Goal: Information Seeking & Learning: Learn about a topic

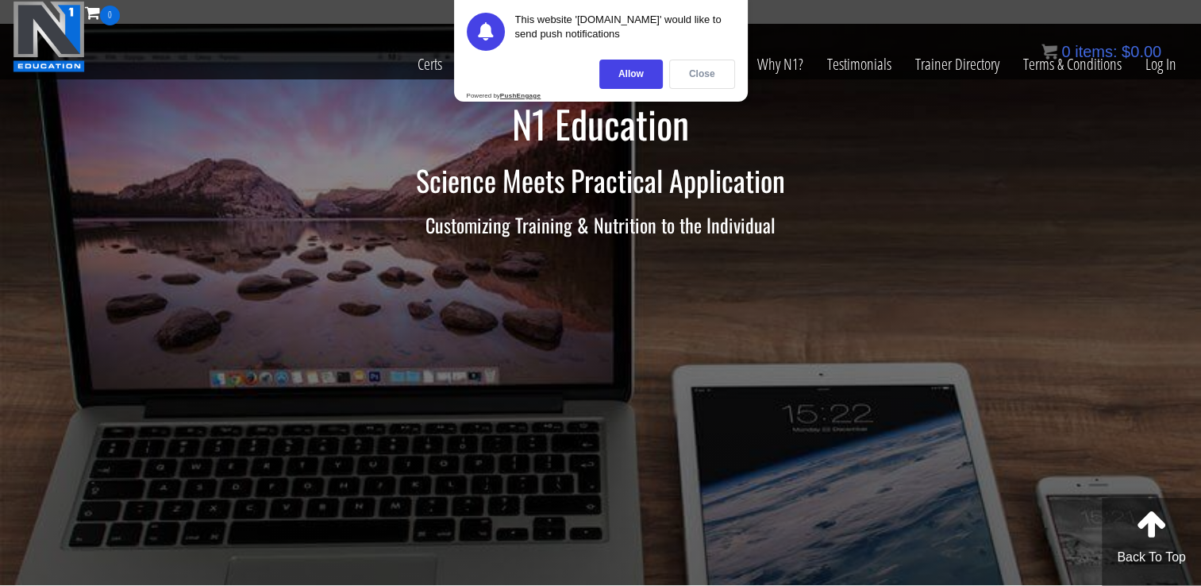
click at [689, 71] on div "Close" at bounding box center [702, 74] width 66 height 29
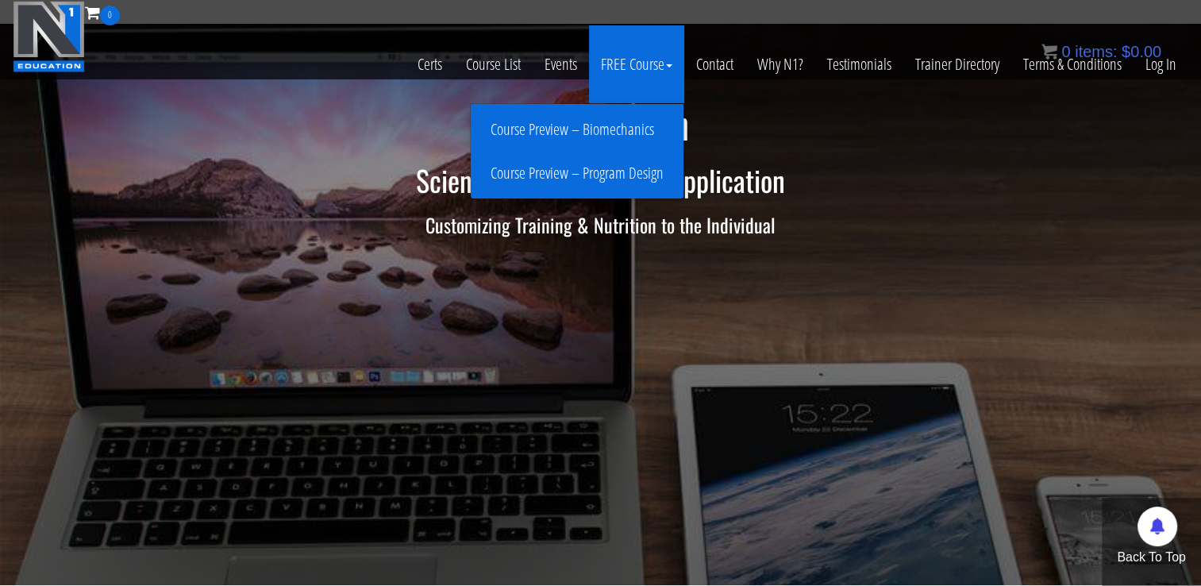
click at [624, 174] on link "Course Preview – Program Design" at bounding box center [577, 174] width 205 height 28
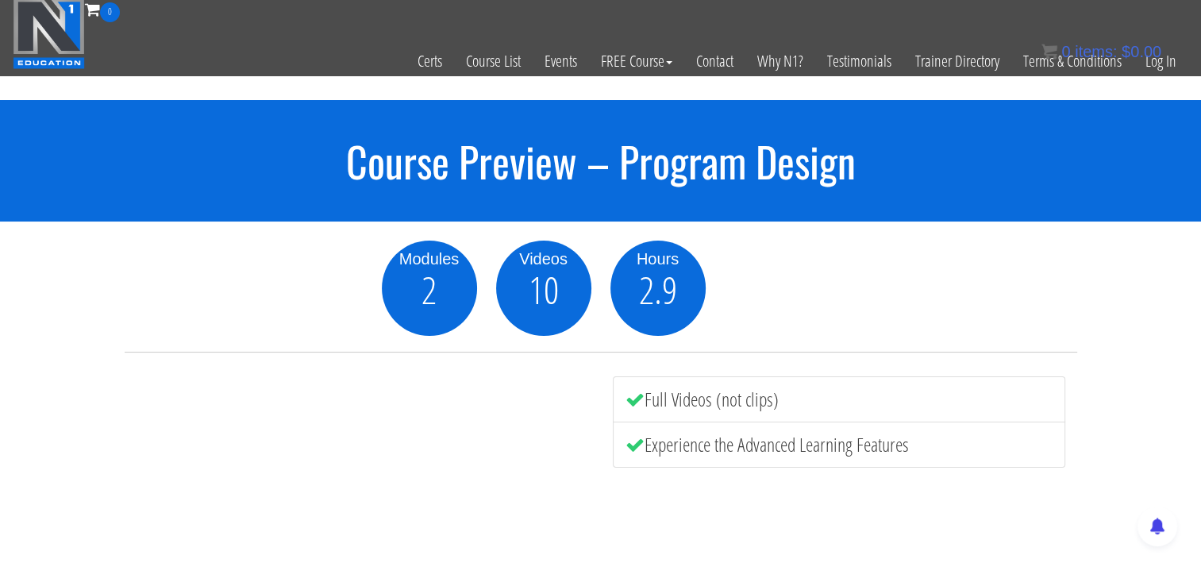
scroll to position [2, 0]
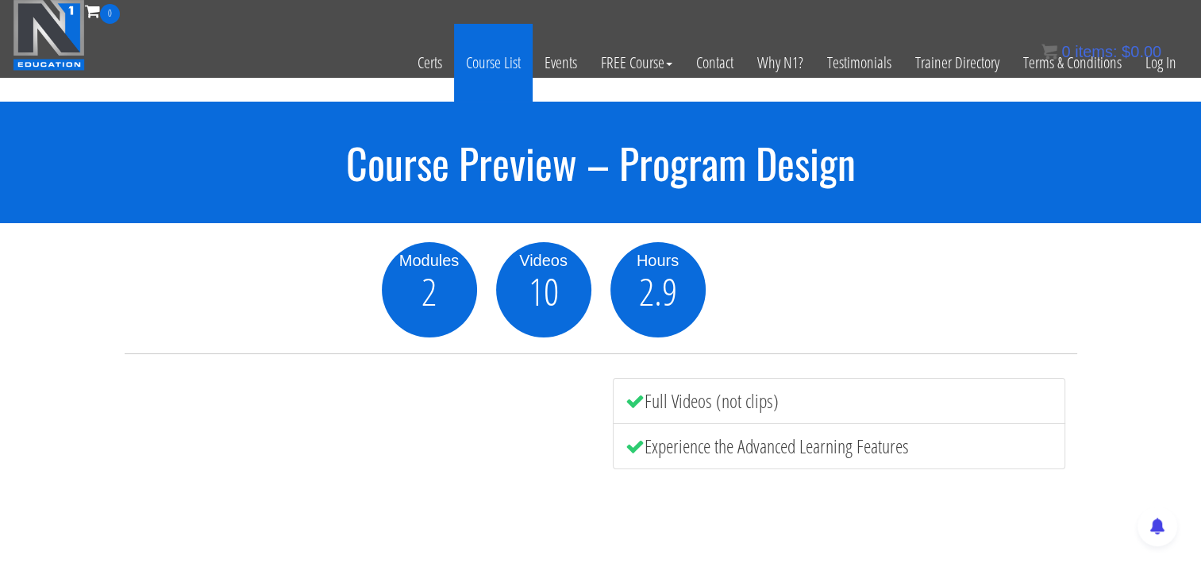
click at [503, 58] on link "Course List" at bounding box center [493, 63] width 79 height 78
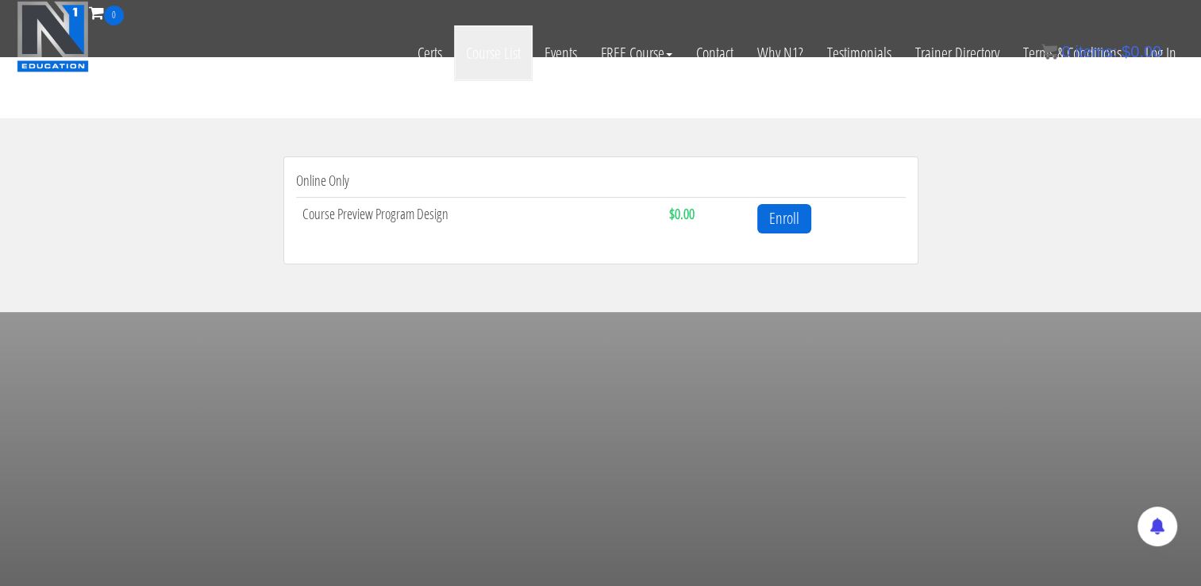
scroll to position [478, 0]
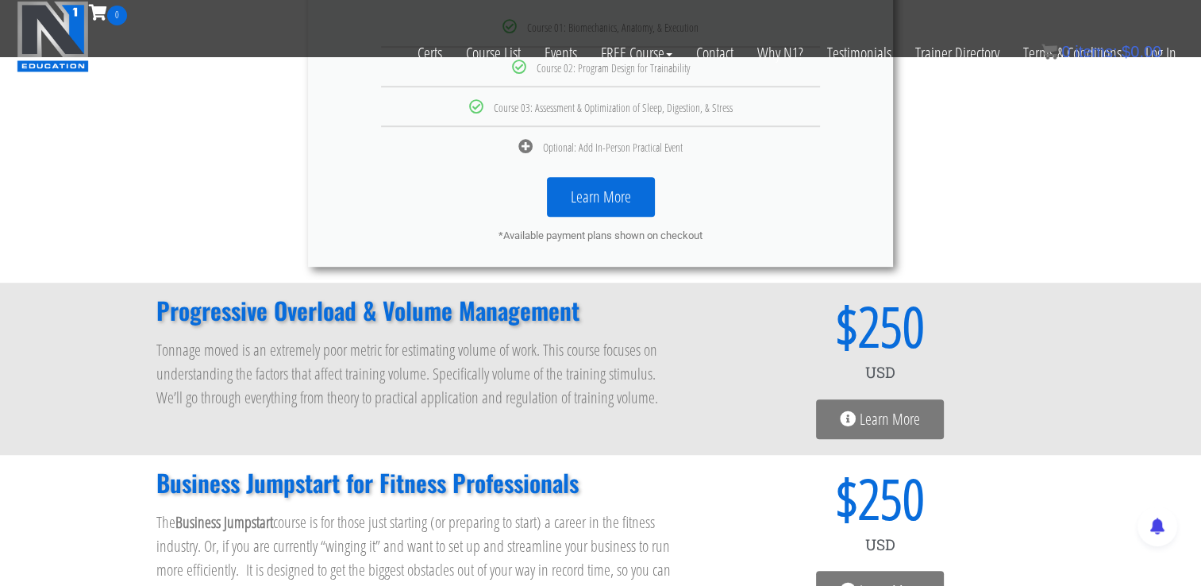
scroll to position [1015, 0]
